Goal: Information Seeking & Learning: Learn about a topic

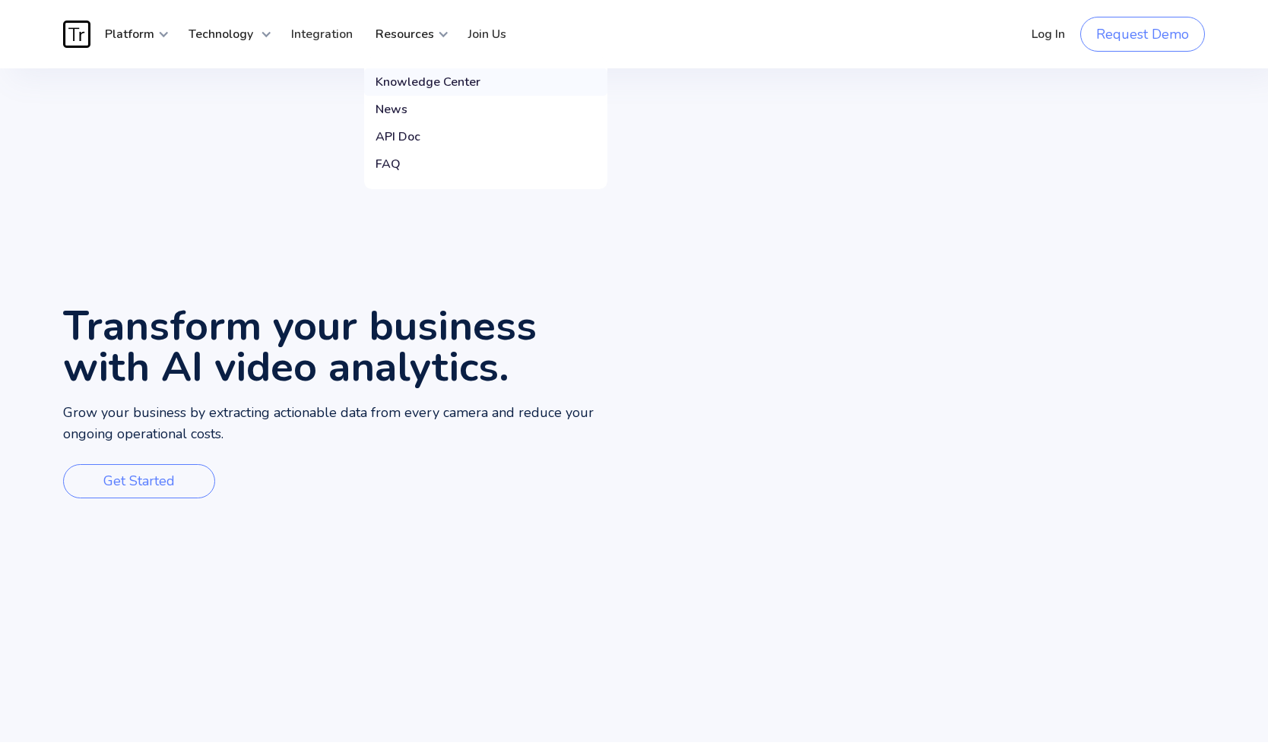
click at [413, 77] on div "Knowledge Center" at bounding box center [427, 81] width 105 height 15
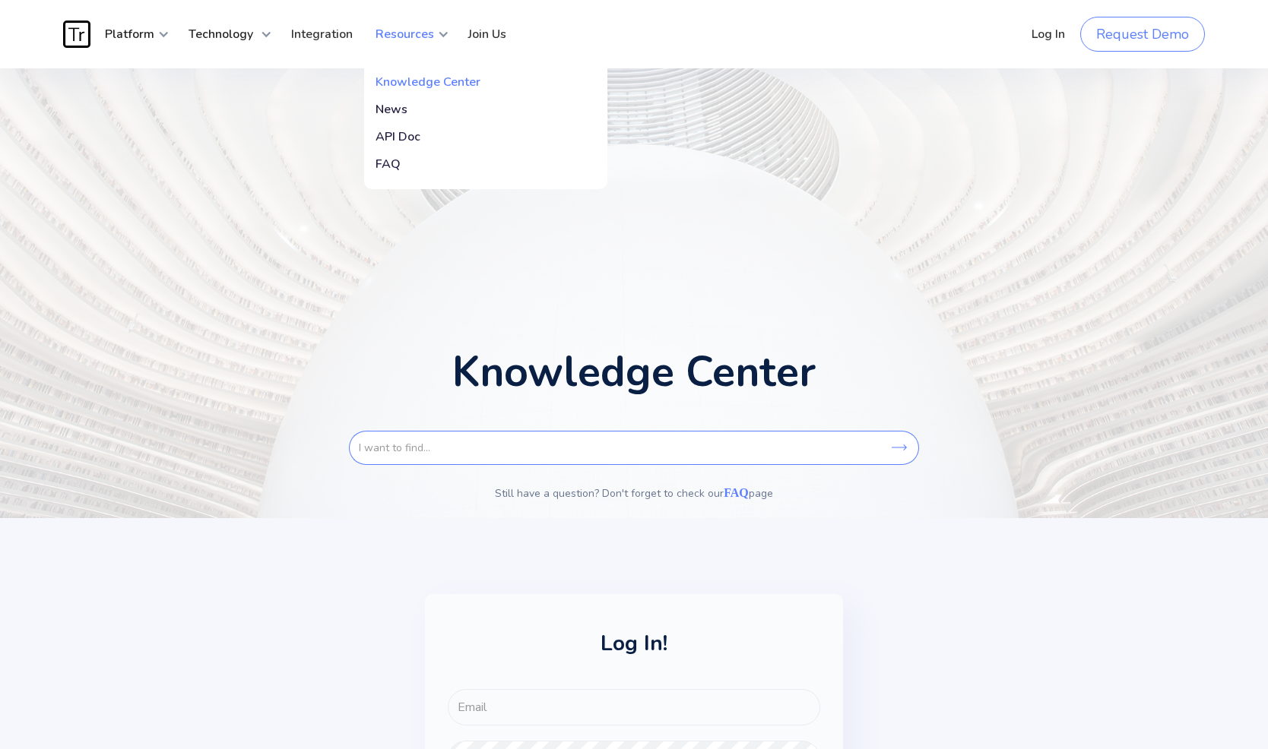
click at [428, 35] on strong "Resources" at bounding box center [404, 34] width 59 height 17
click at [421, 113] on link "News" at bounding box center [485, 109] width 243 height 27
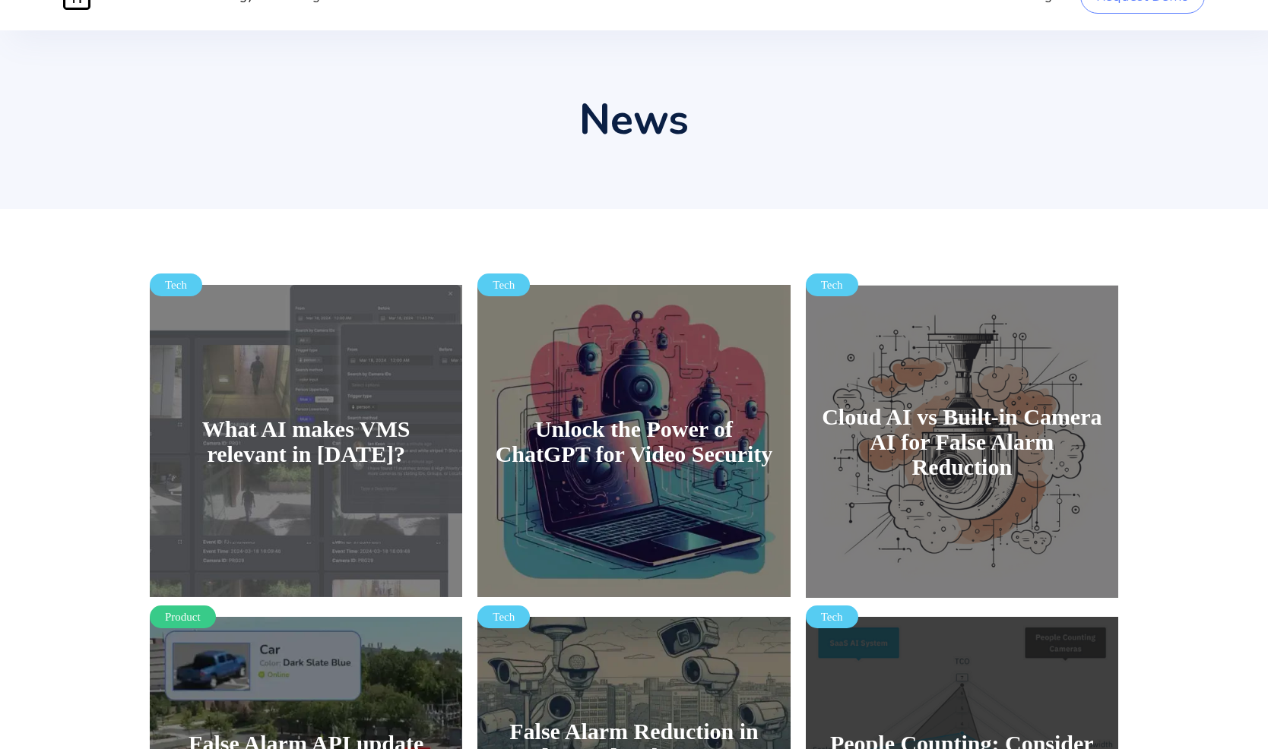
scroll to position [41, 0]
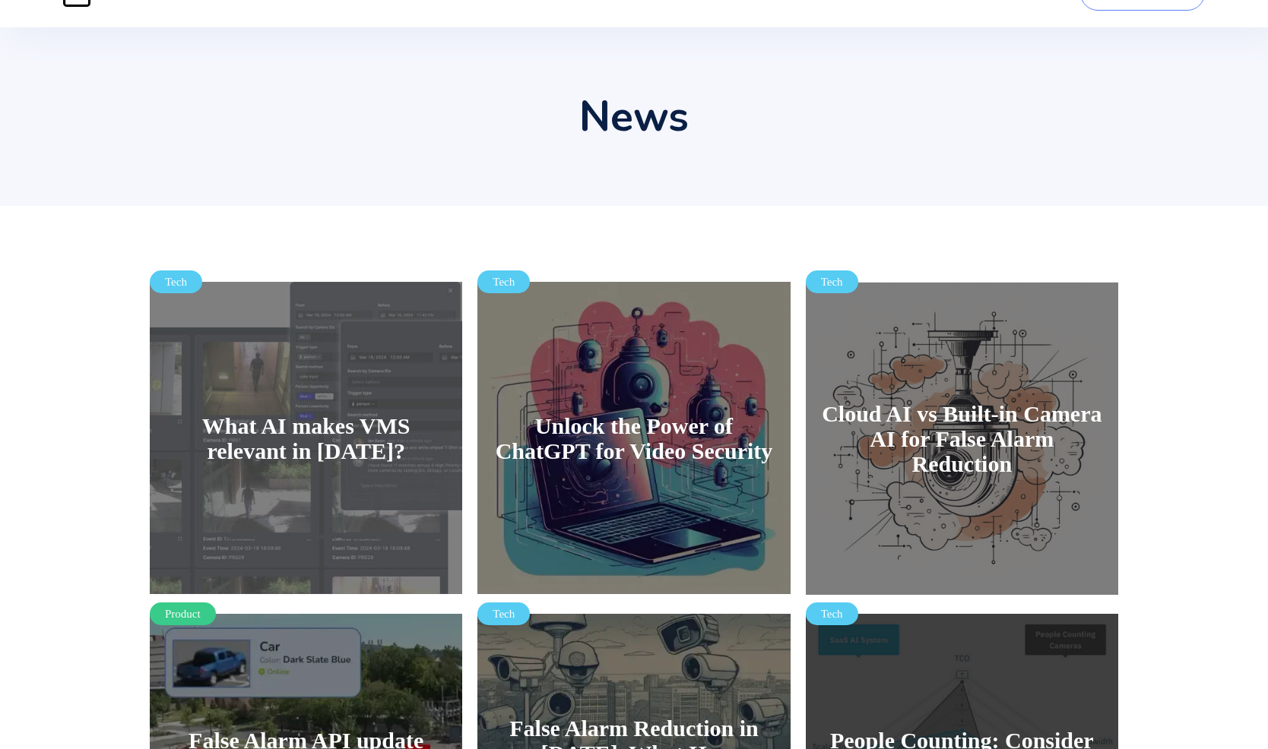
click at [221, 433] on h4 "What AI makes VMS relevant in [DATE]?" at bounding box center [306, 438] width 281 height 50
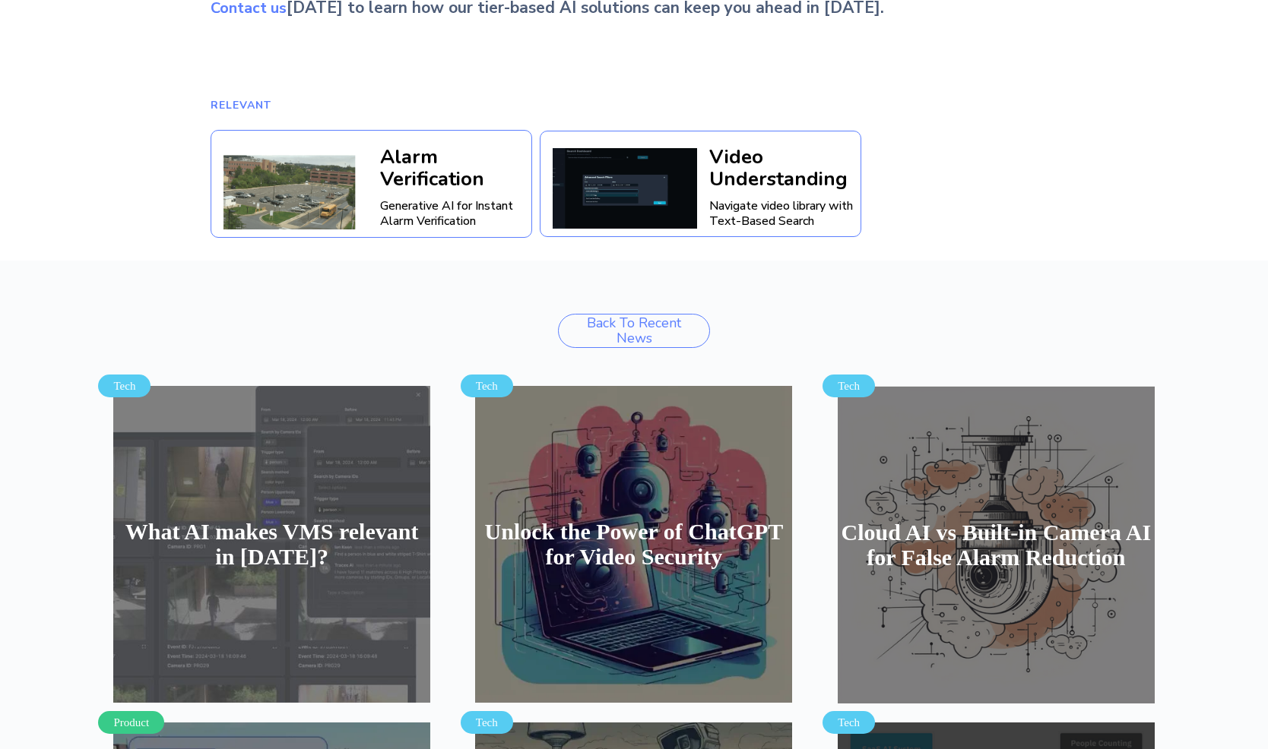
scroll to position [2929, 0]
